Goal: Transaction & Acquisition: Purchase product/service

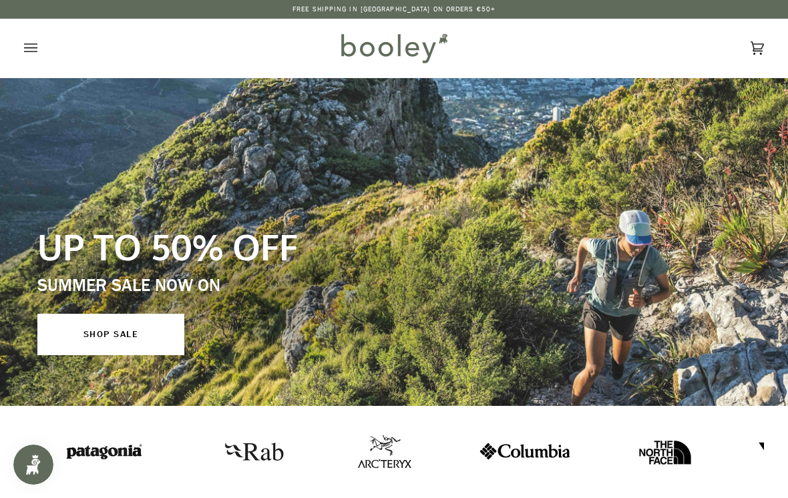
click at [34, 45] on icon "Open menu" at bounding box center [30, 48] width 13 height 20
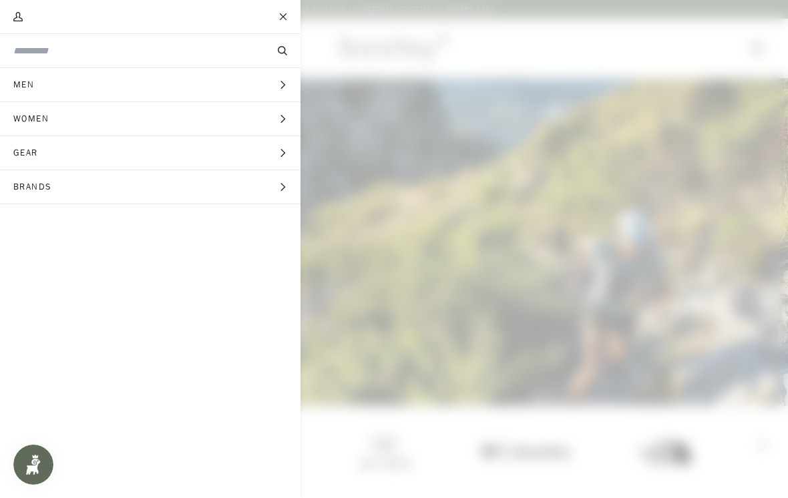
click at [85, 56] on input "Search our store" at bounding box center [127, 51] width 229 height 14
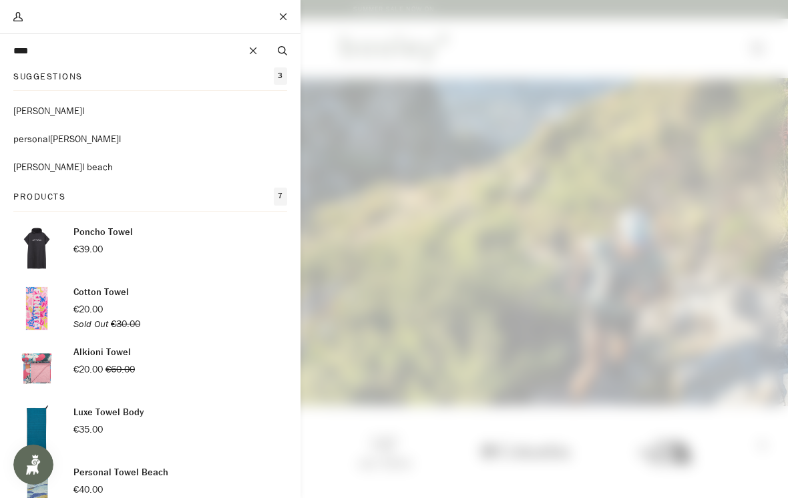
type input "****"
click at [30, 112] on mark "towe" at bounding box center [47, 111] width 69 height 13
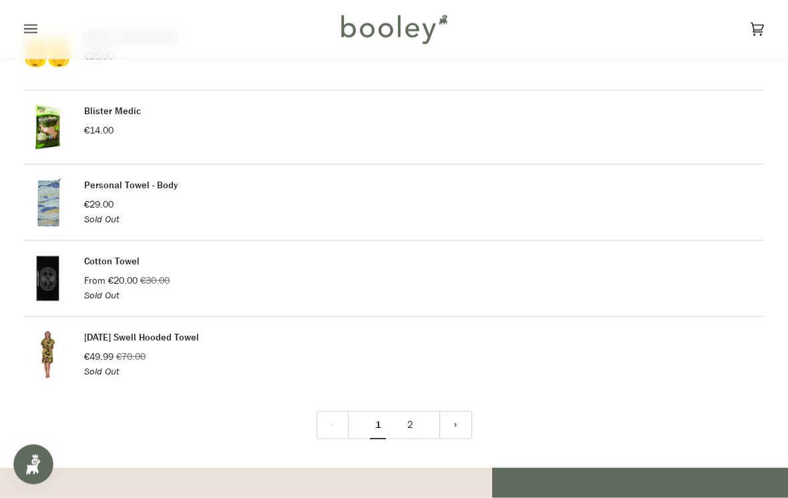
scroll to position [1587, 0]
click at [413, 414] on link "2" at bounding box center [410, 425] width 32 height 29
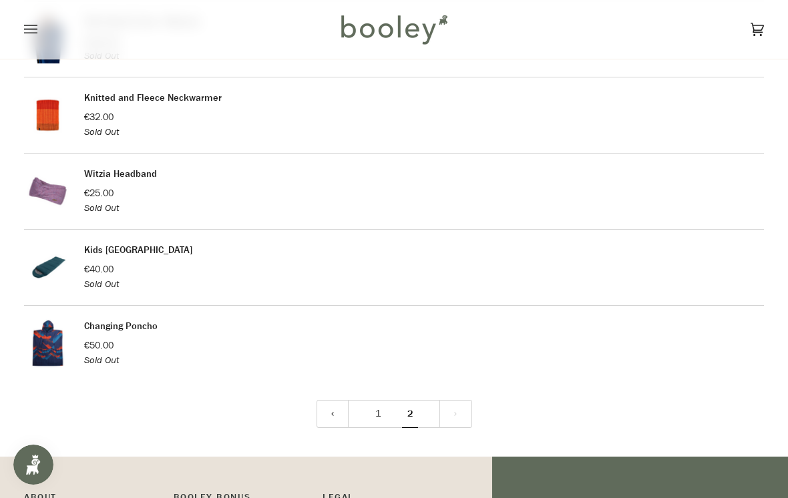
scroll to position [416, 0]
click at [379, 402] on link "1" at bounding box center [378, 413] width 32 height 29
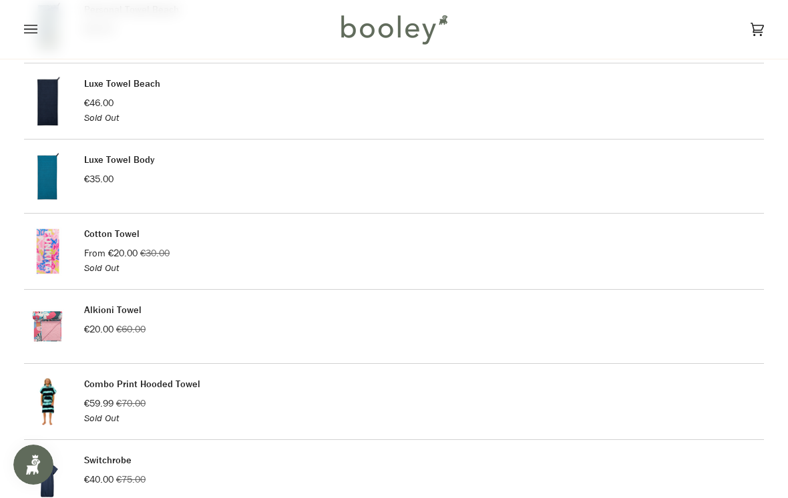
scroll to position [274, 0]
click at [110, 310] on link "Alkioni Towel" at bounding box center [112, 308] width 57 height 13
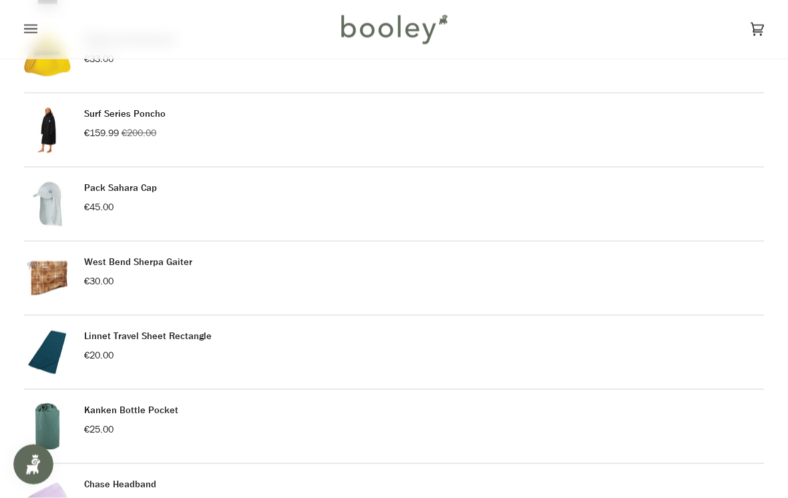
scroll to position [844, 0]
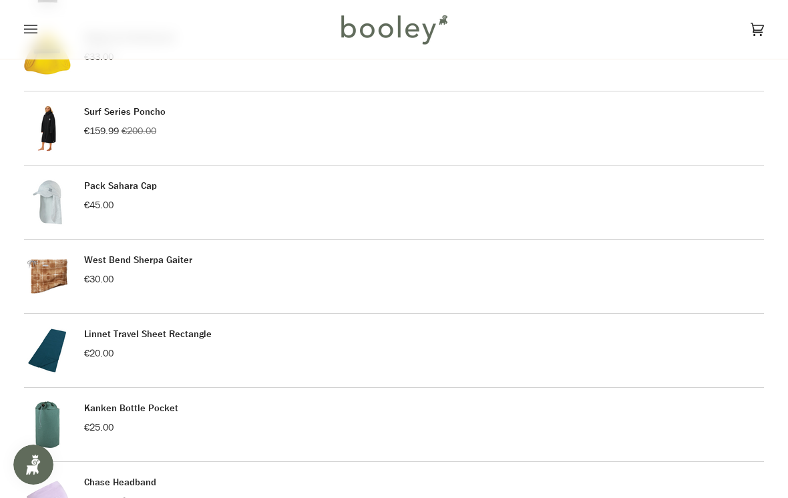
click at [159, 333] on link "Linnet Travel Sheet Rectangle" at bounding box center [148, 334] width 128 height 13
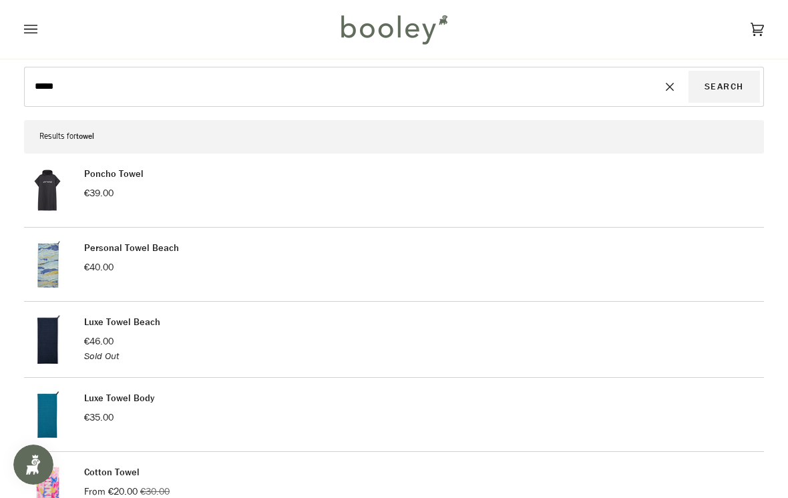
scroll to position [36, 0]
click at [142, 399] on link "Luxe Towel Body" at bounding box center [119, 397] width 70 height 13
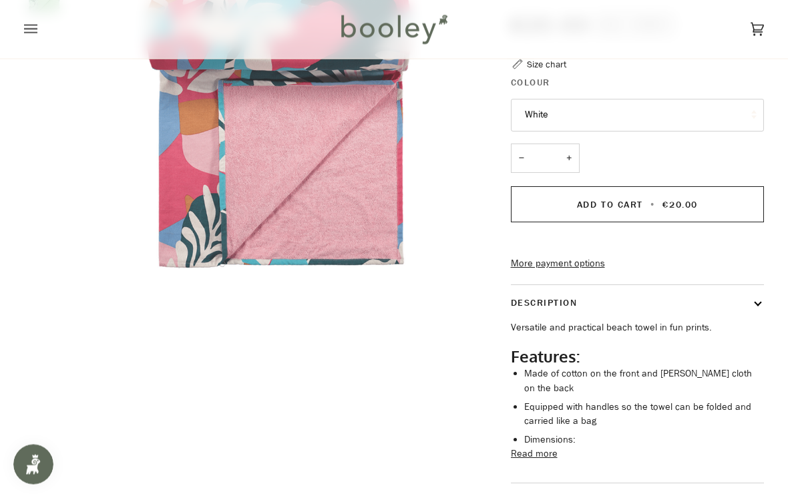
scroll to position [172, 0]
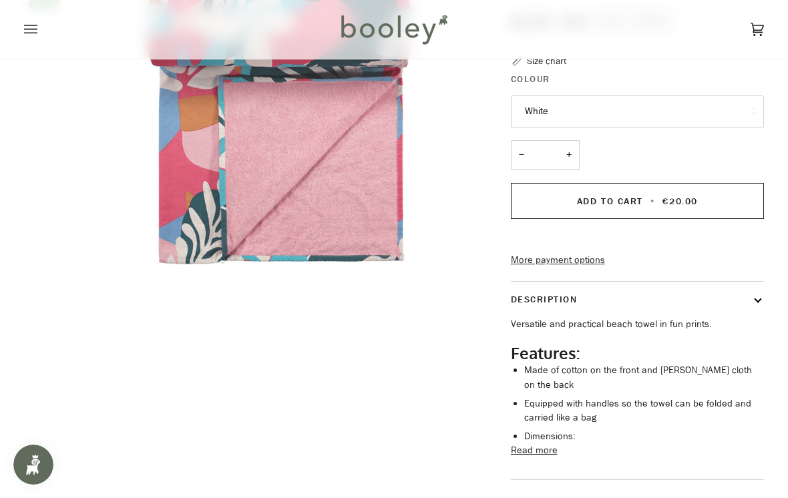
click at [541, 453] on button "Read more" at bounding box center [534, 450] width 47 height 15
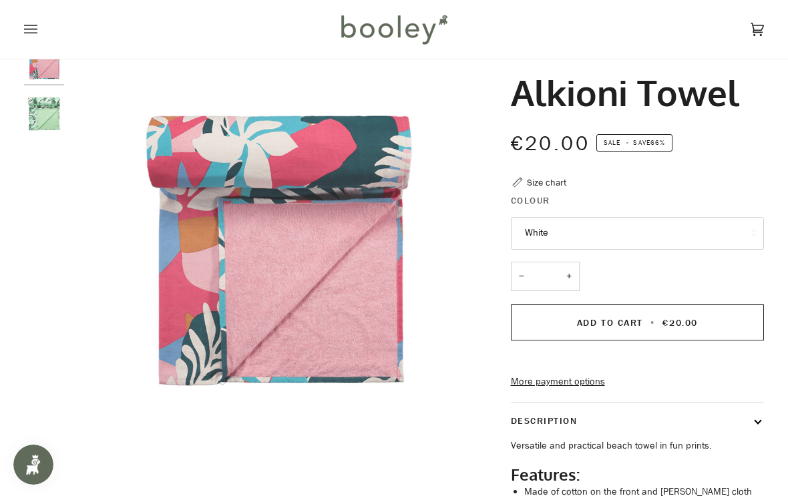
scroll to position [0, 0]
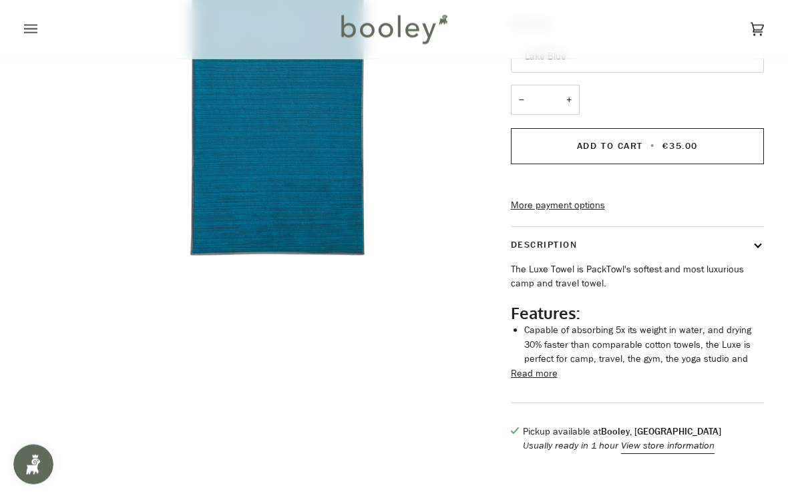
scroll to position [253, 0]
click at [530, 381] on button "Read more" at bounding box center [534, 374] width 47 height 15
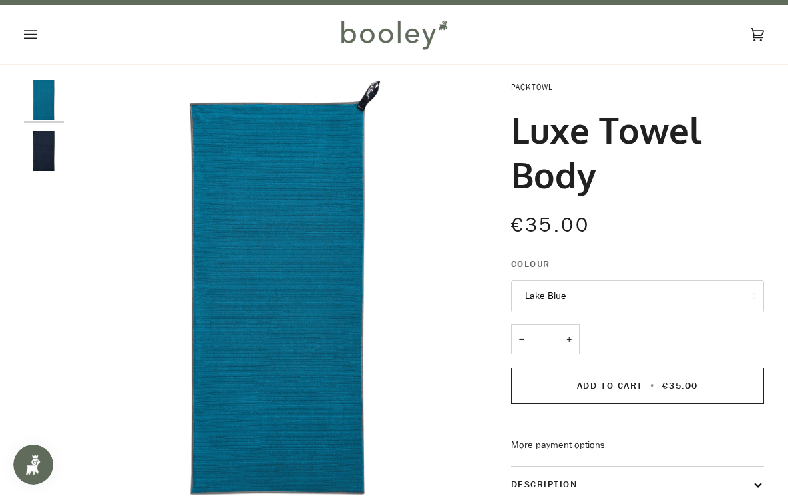
scroll to position [15, 0]
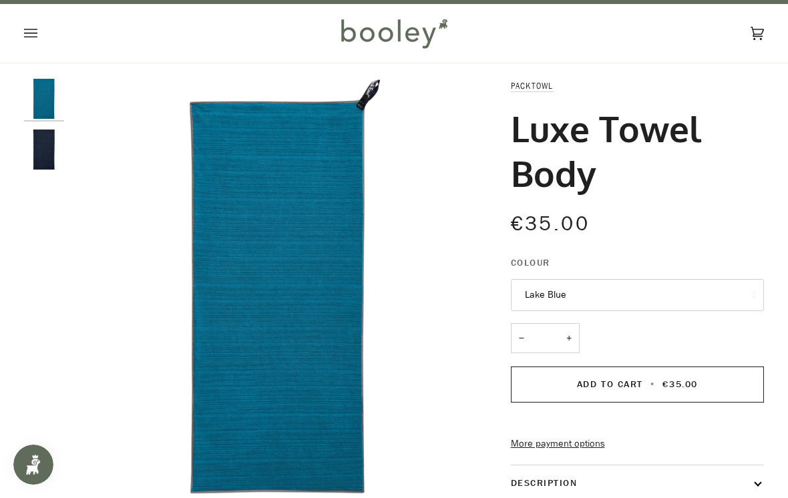
click at [750, 290] on button "Lake Blue" at bounding box center [638, 295] width 254 height 33
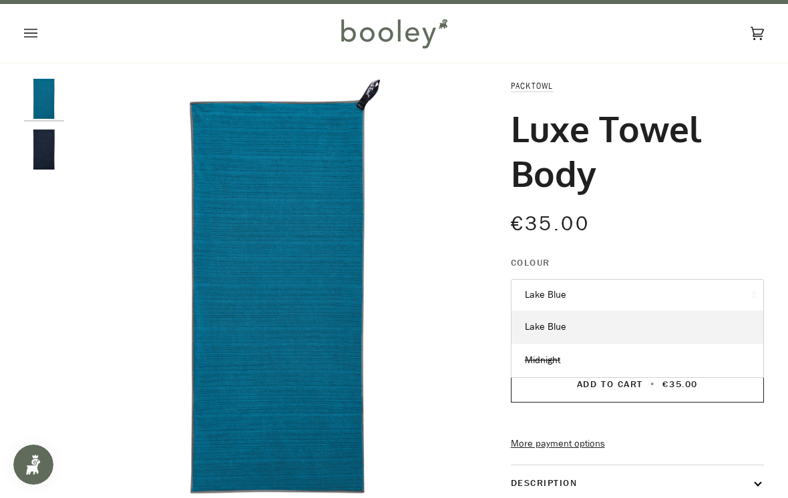
click at [716, 329] on link "Lake Blue" at bounding box center [637, 326] width 252 height 33
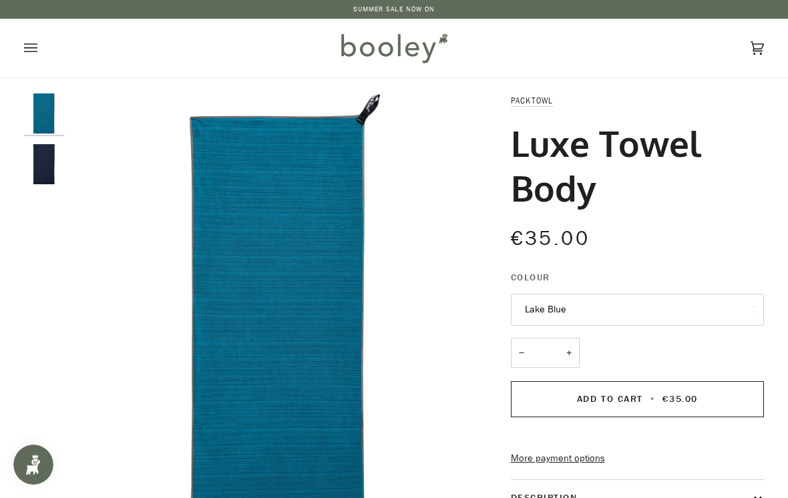
click at [20, 41] on div "Cart €0.00 (0) Men Footwear Boots Shoes Running Sandals & Slides Slippers Socks" at bounding box center [394, 48] width 788 height 59
click at [35, 50] on icon "Open menu" at bounding box center [30, 48] width 13 height 20
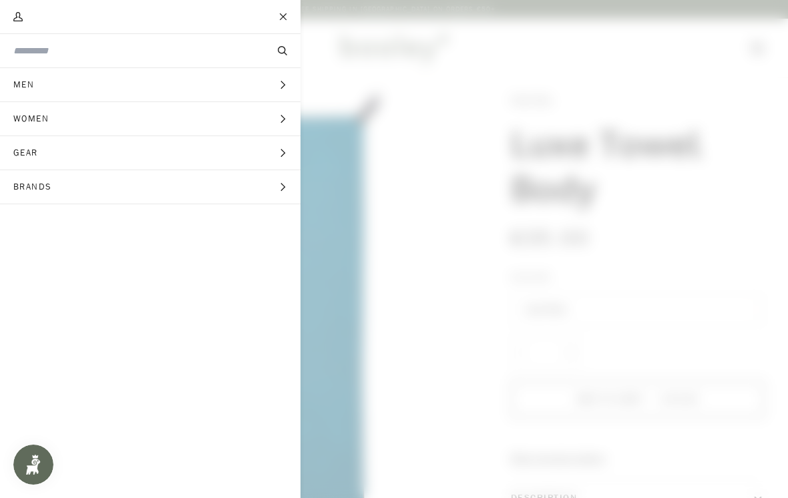
click at [261, 193] on button "Brands Expand menu" at bounding box center [150, 187] width 300 height 34
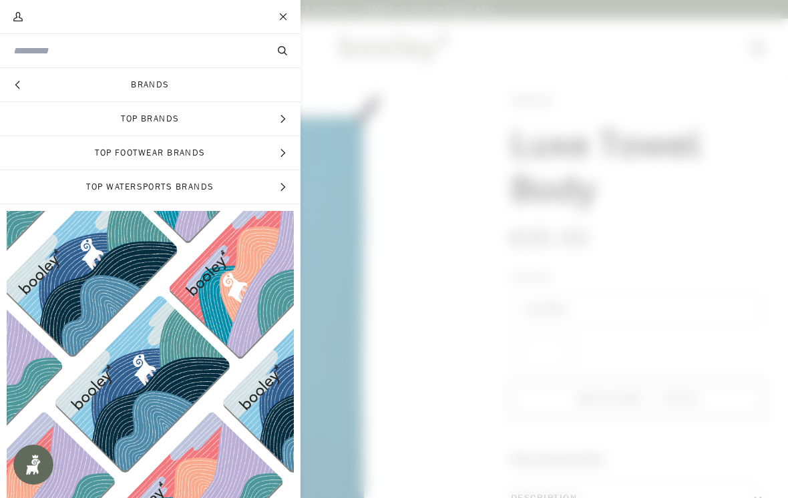
click at [21, 92] on button "Hide menu" at bounding box center [16, 84] width 33 height 33
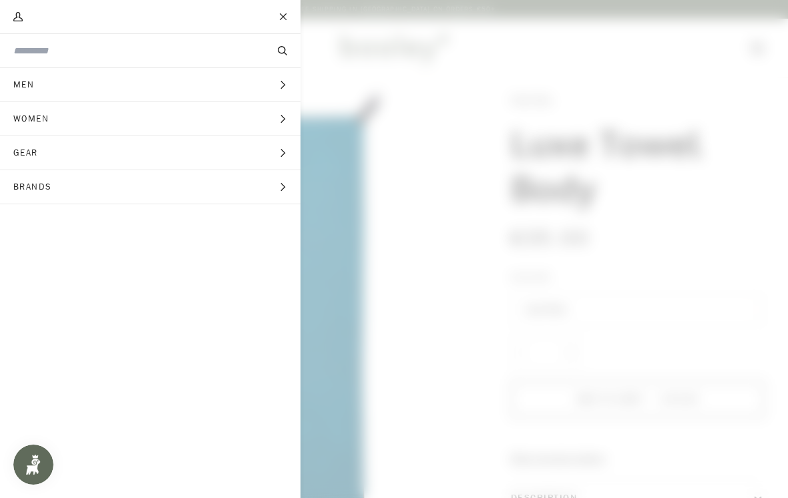
click at [266, 156] on button "Gear Expand menu" at bounding box center [150, 153] width 300 height 34
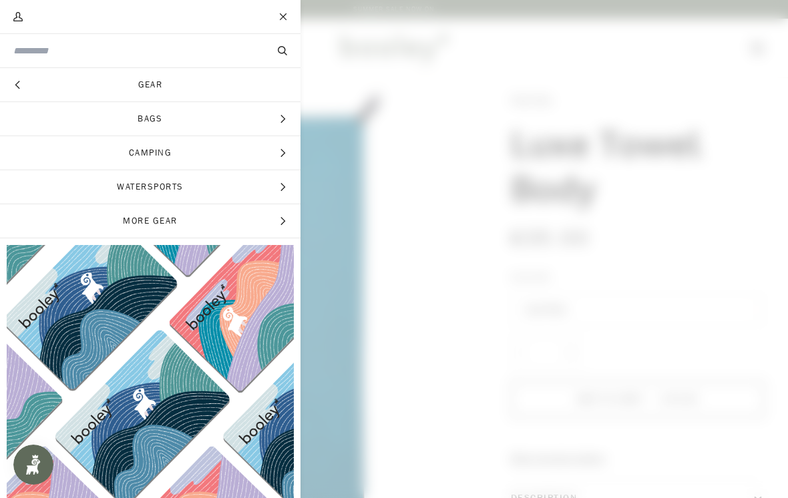
click at [282, 113] on span "Expand menu" at bounding box center [282, 118] width 9 height 13
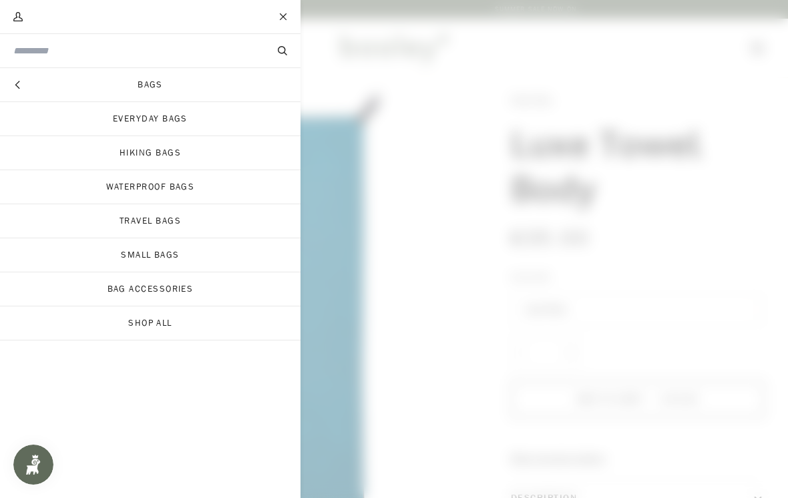
click at [216, 126] on link "Everyday Bags" at bounding box center [150, 118] width 300 height 33
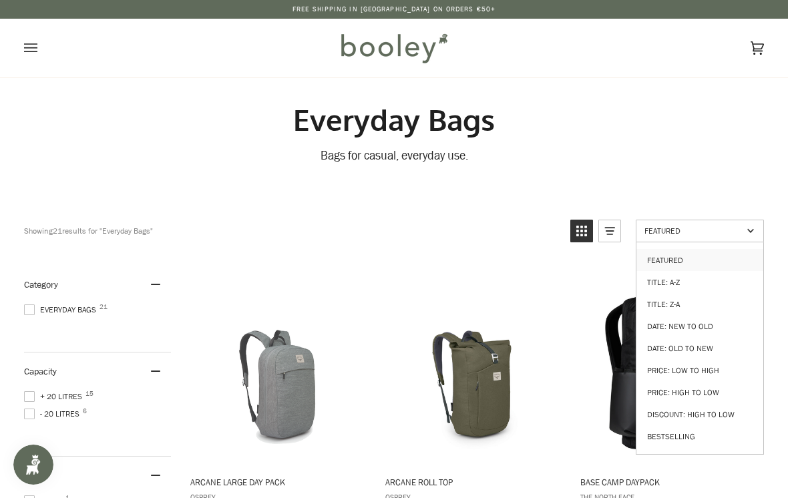
click at [704, 367] on link "Price: Low to High" at bounding box center [699, 370] width 127 height 22
